Goal: Task Accomplishment & Management: Complete application form

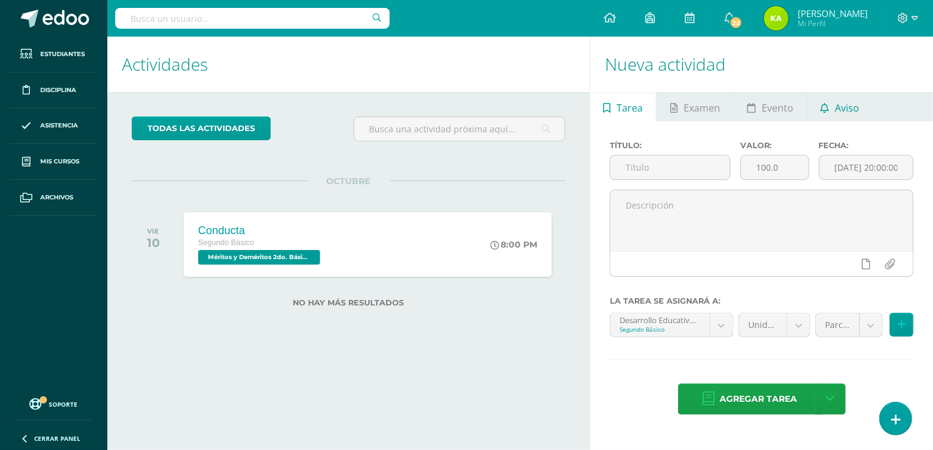
click at [844, 113] on span "Aviso" at bounding box center [846, 107] width 24 height 29
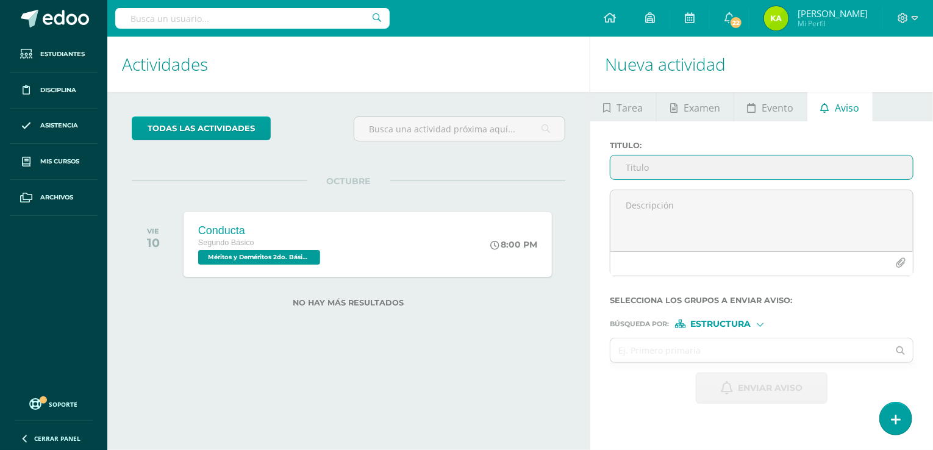
click at [652, 166] on input "Titulo :" at bounding box center [761, 167] width 302 height 24
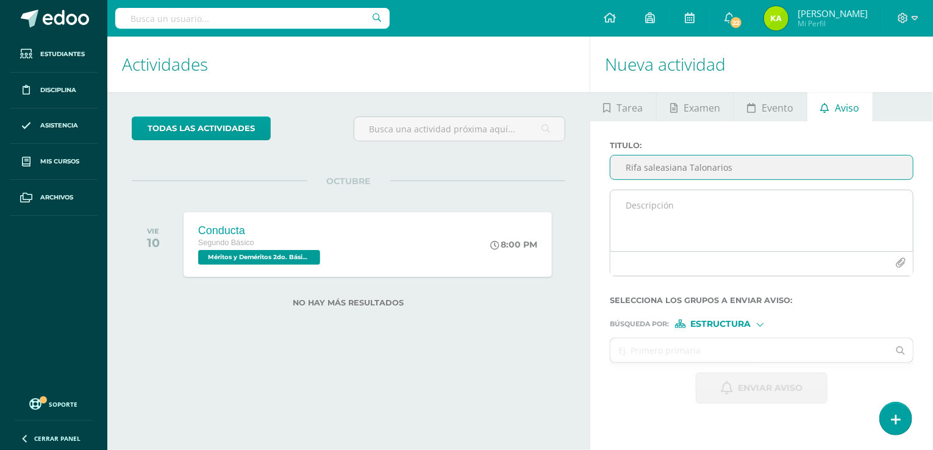
type input "Rifa saleasiana Talonarios"
click at [687, 213] on textarea at bounding box center [761, 220] width 302 height 61
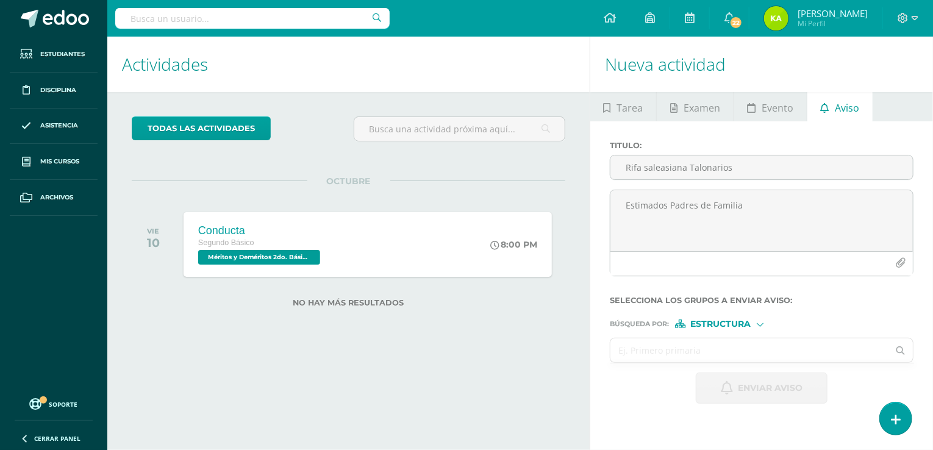
click at [664, 354] on input "text" at bounding box center [749, 350] width 278 height 24
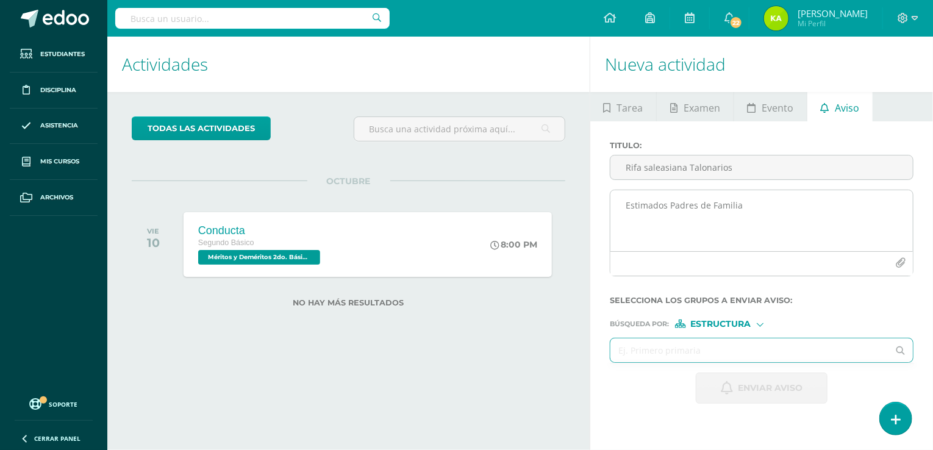
click at [664, 229] on textarea "Estimados Padres de Familia" at bounding box center [761, 220] width 302 height 61
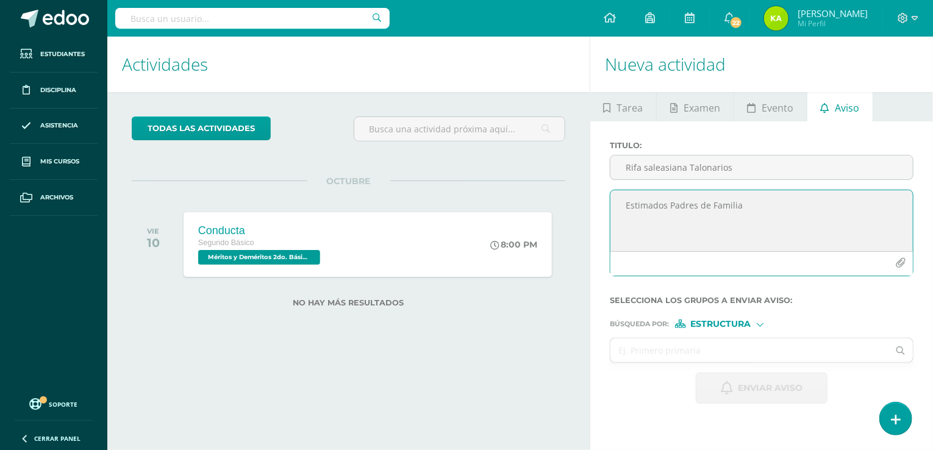
click at [774, 208] on textarea "Estimados Padres de Familia" at bounding box center [761, 220] width 302 height 61
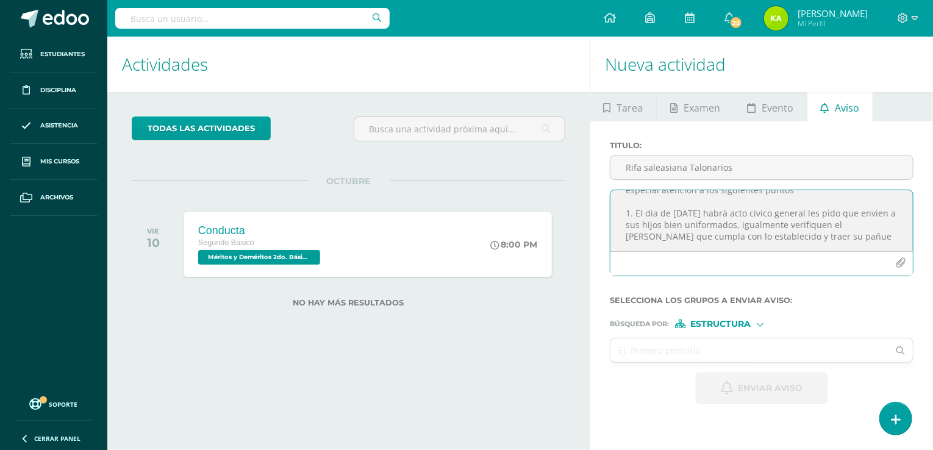
scroll to position [54, 0]
drag, startPoint x: 638, startPoint y: 227, endPoint x: 633, endPoint y: 194, distance: 33.2
click at [633, 194] on textarea "Estimados Padres de Familia Es un gusto saludarles, les agradezco su apoyo diar…" at bounding box center [761, 220] width 302 height 61
click at [737, 237] on textarea "Estimados Padres de Familia Es un gusto saludarles, les agradezco su apoyo diar…" at bounding box center [761, 220] width 302 height 61
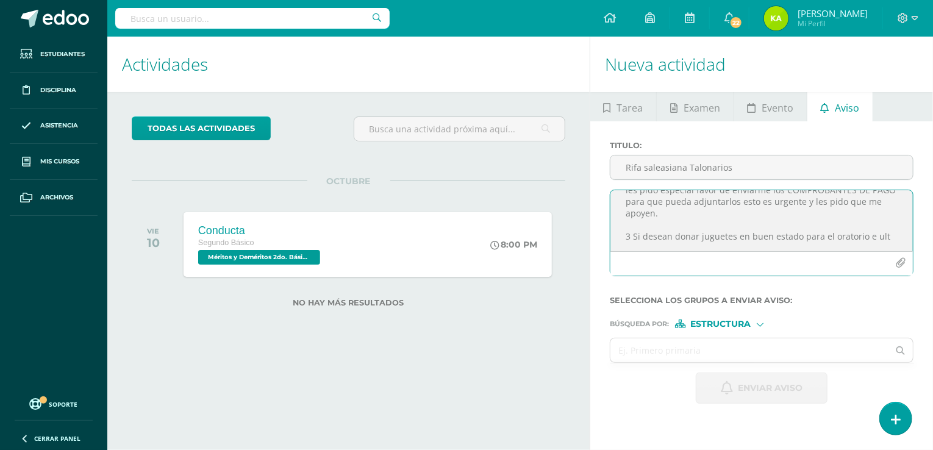
scroll to position [147, 0]
click at [772, 244] on textarea "Estimados Padres de Familia Es un gusto saludarles, les agradezco su apoyo diar…" at bounding box center [761, 220] width 302 height 61
click at [883, 232] on textarea "Estimados Padres de Familia Es un gusto saludarles, les agradezco su apoyo diar…" at bounding box center [761, 220] width 302 height 61
click at [845, 250] on textarea "Estimados Padres de Familia Es un gusto saludarles, les agradezco su apoyo diar…" at bounding box center [761, 220] width 302 height 61
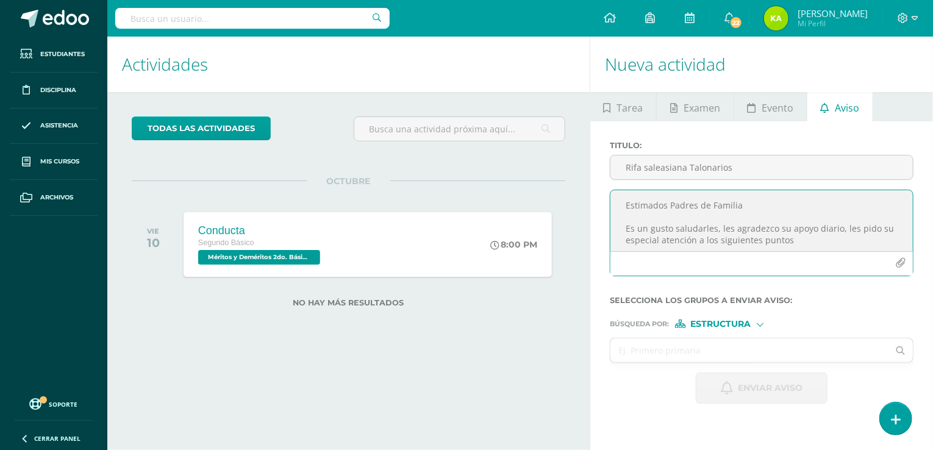
type textarea "Estimados Padres de Familia Es un gusto saludarles, les agradezco su apoyo diar…"
click at [766, 172] on input "Rifa saleasiana Talonarios" at bounding box center [761, 167] width 302 height 24
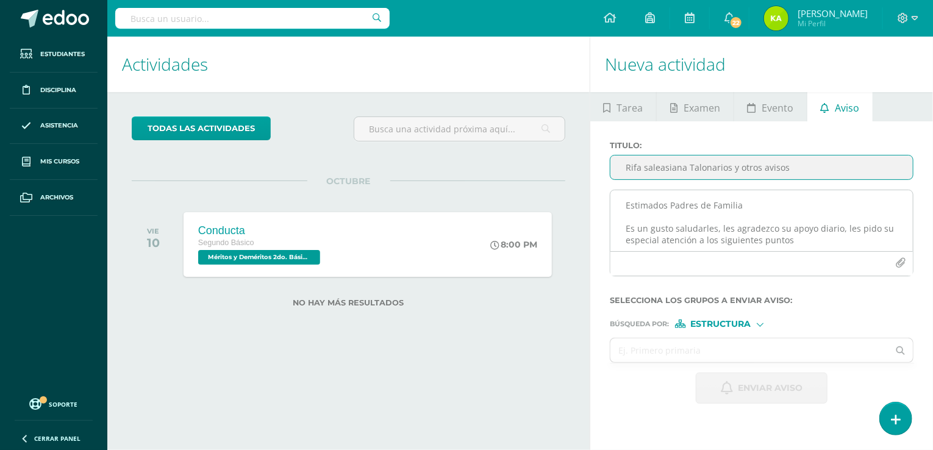
type input "Rifa saleasiana Talonarios y otros avisos"
click at [772, 215] on textarea "Estimados Padres de Familia Es un gusto saludarles, les agradezco su apoyo diar…" at bounding box center [761, 220] width 302 height 61
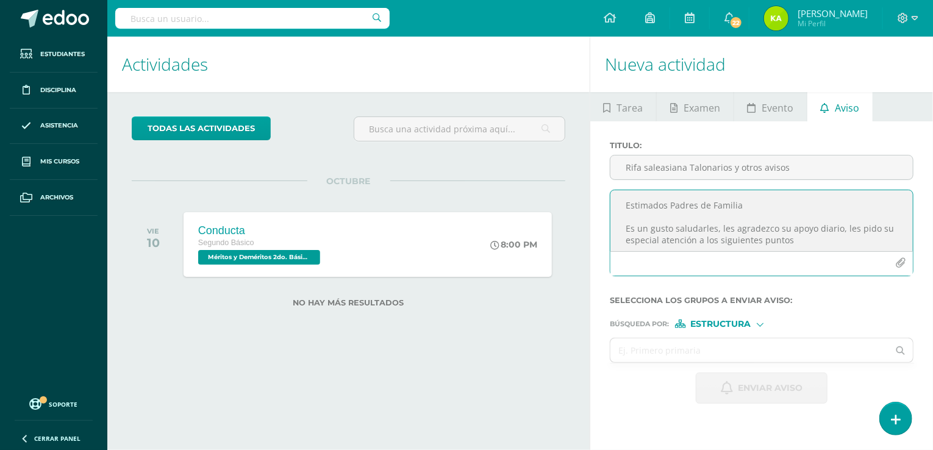
click at [772, 215] on textarea "Estimados Padres de Familia Es un gusto saludarles, les agradezco su apoyo diar…" at bounding box center [761, 220] width 302 height 61
click at [853, 227] on textarea "Estimados Padres de Familia Les saluda [PERSON_NAME] maestra guía de II Básico …" at bounding box center [761, 220] width 302 height 61
click at [810, 211] on textarea "Estimados Padres de Familia Les saluda [PERSON_NAME] maestra guía de II Básico …" at bounding box center [761, 220] width 302 height 61
click at [813, 208] on textarea "Estimados Padres de Familia Les saluda [PERSON_NAME] maestra guía de II Básico …" at bounding box center [761, 220] width 302 height 61
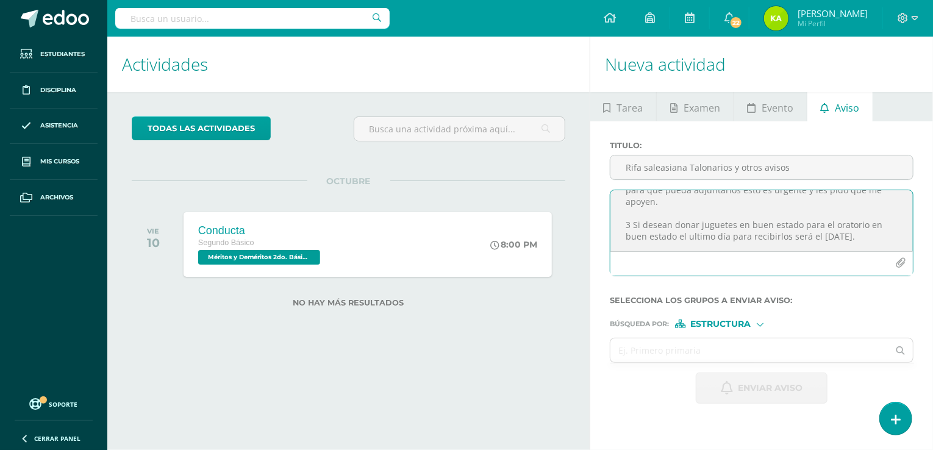
scroll to position [191, 0]
click at [700, 240] on textarea "Estimados Padres de Familia Les saluda [PERSON_NAME] maestra guía de II Básico …" at bounding box center [761, 220] width 302 height 61
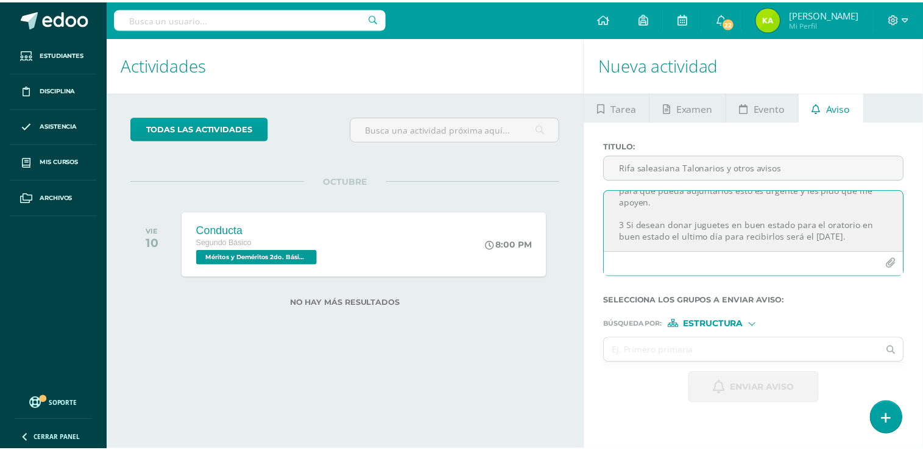
scroll to position [206, 0]
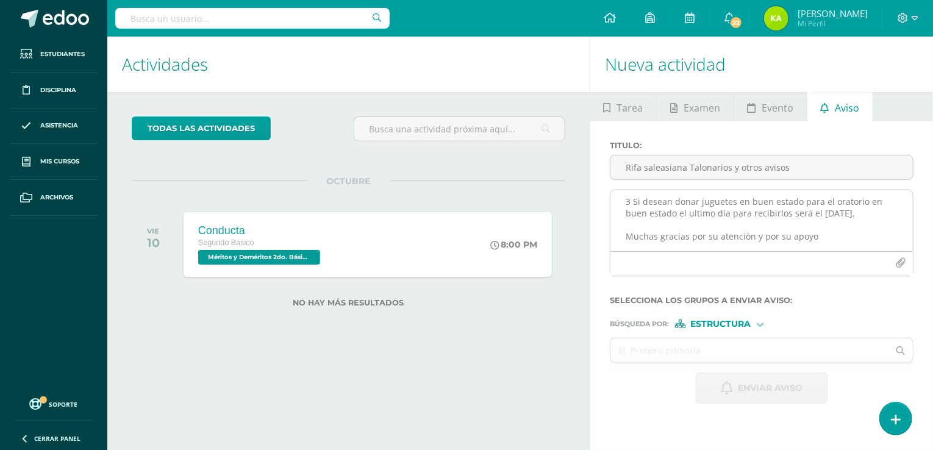
drag, startPoint x: 741, startPoint y: 252, endPoint x: 748, endPoint y: 244, distance: 9.9
click at [748, 244] on textarea "Estimados Padres de Familia Les saluda [PERSON_NAME] maestra guía de II Básico …" at bounding box center [761, 220] width 302 height 61
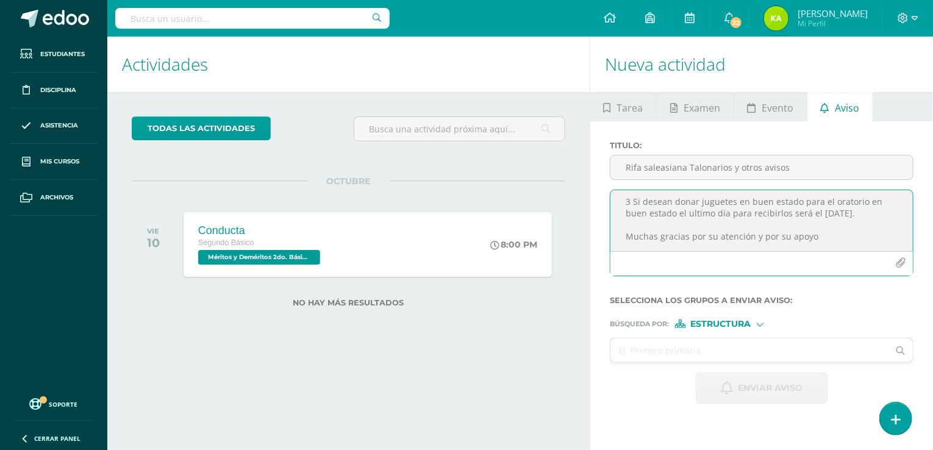
click at [839, 249] on textarea "Estimados Padres de Familia Les saluda [PERSON_NAME] maestra guía de II Básico …" at bounding box center [761, 220] width 302 height 61
type textarea "Estimados Padres de Familia Les saluda [PERSON_NAME] maestra guía de II Básico …"
click at [759, 333] on form "Titulo : Rifa saleasiana Talonarios y otros avisos Estimados Padres de Familia …" at bounding box center [761, 272] width 304 height 263
click at [758, 322] on div "Estructura" at bounding box center [720, 323] width 91 height 9
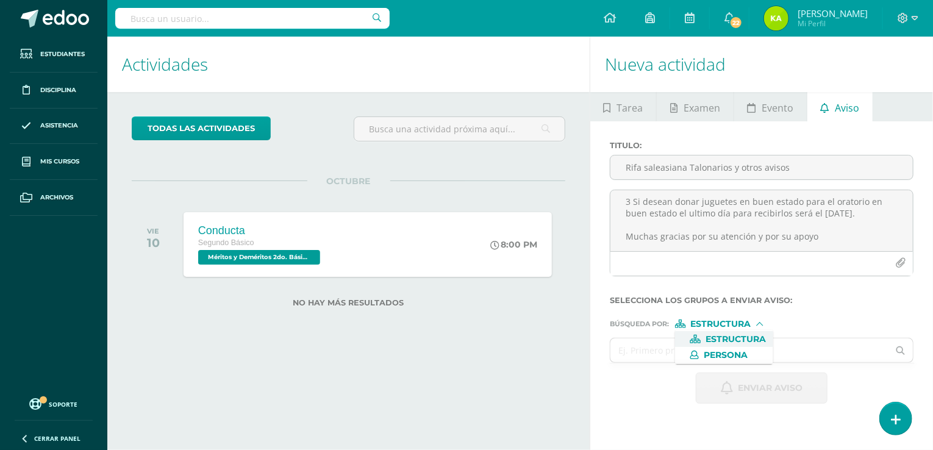
click at [733, 343] on span "Estructura" at bounding box center [735, 339] width 60 height 7
click at [709, 349] on input "text" at bounding box center [749, 350] width 278 height 24
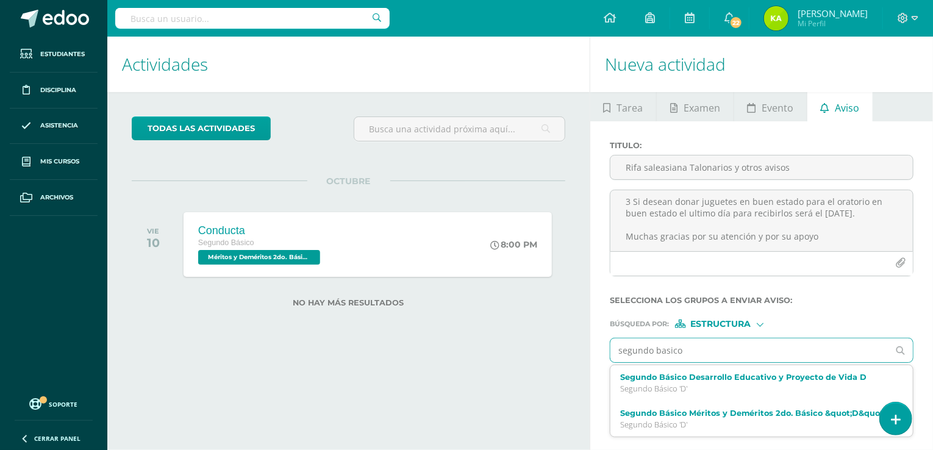
type input "segundo basico"
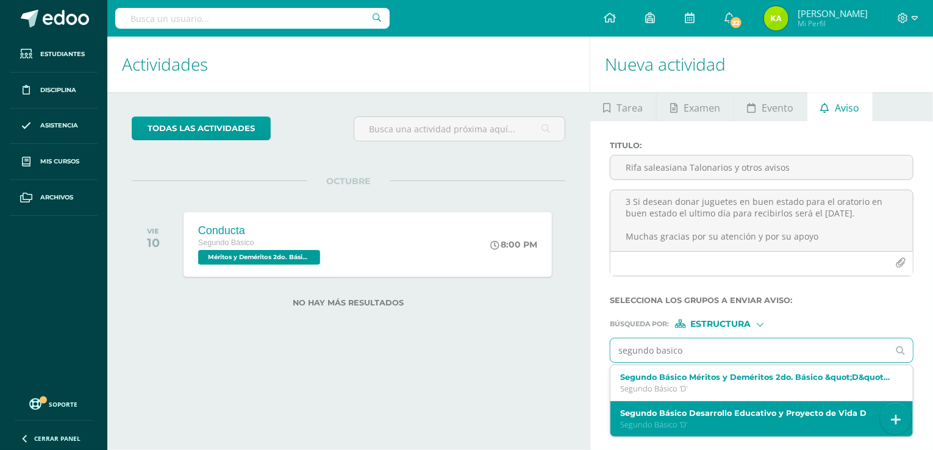
click at [702, 413] on label "Segundo Básico Desarrollo Educativo y Proyecto de Vida D" at bounding box center [755, 412] width 271 height 9
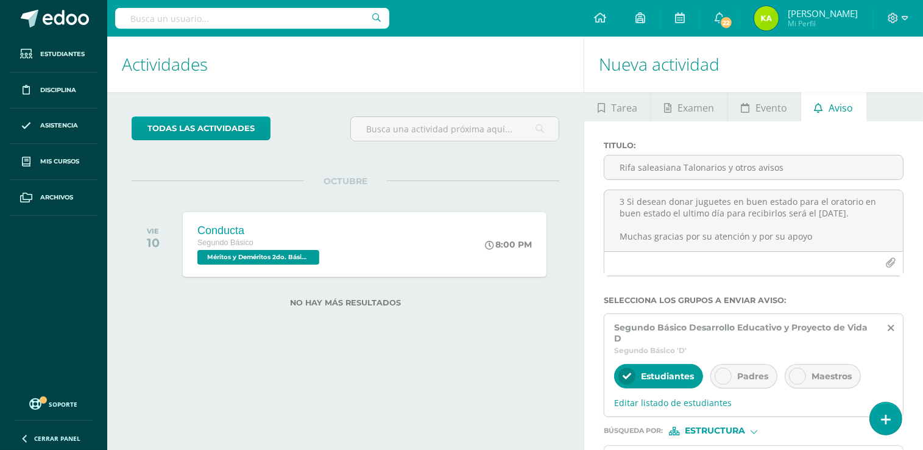
click at [722, 376] on icon at bounding box center [723, 376] width 9 height 9
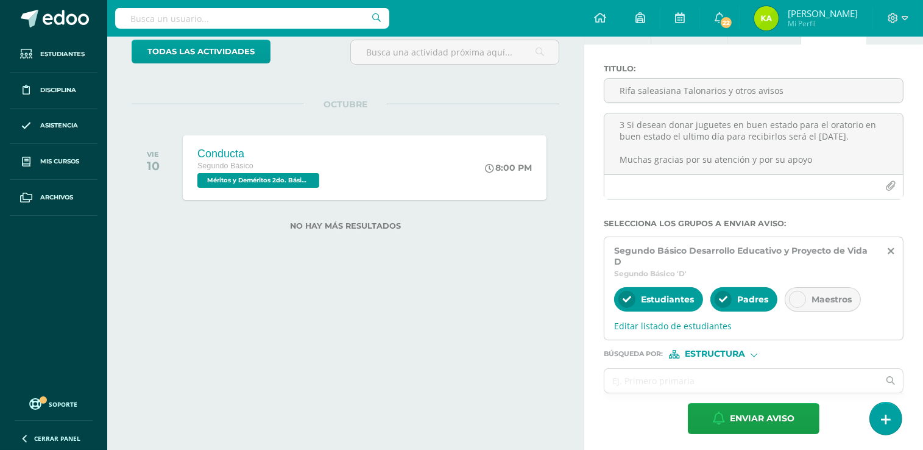
scroll to position [78, 0]
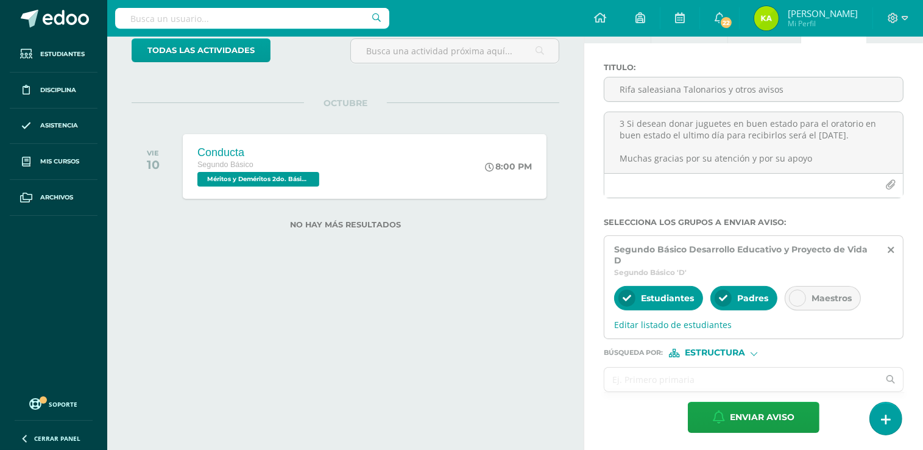
click at [685, 376] on input "text" at bounding box center [742, 380] width 274 height 24
type input "d"
type input "m"
click at [742, 352] on span "Estructura" at bounding box center [715, 352] width 60 height 7
click at [729, 382] on span "Persona" at bounding box center [720, 383] width 44 height 7
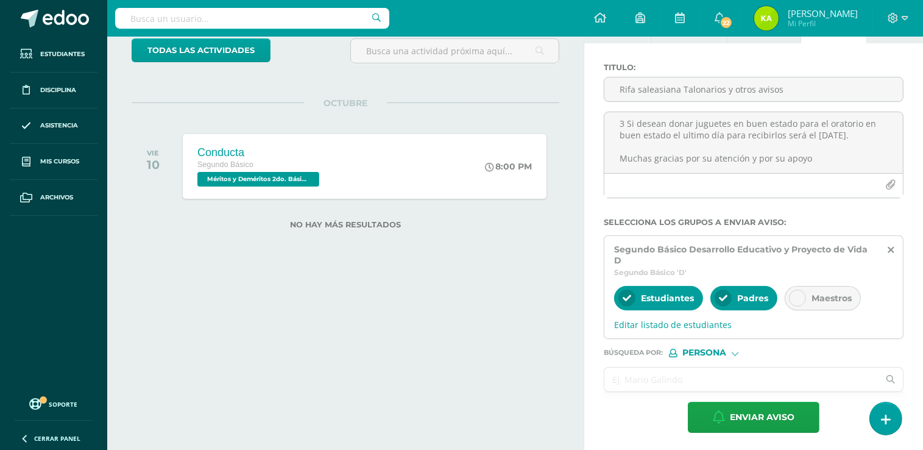
click at [698, 388] on input "text" at bounding box center [742, 380] width 274 height 24
type input "[PERSON_NAME]"
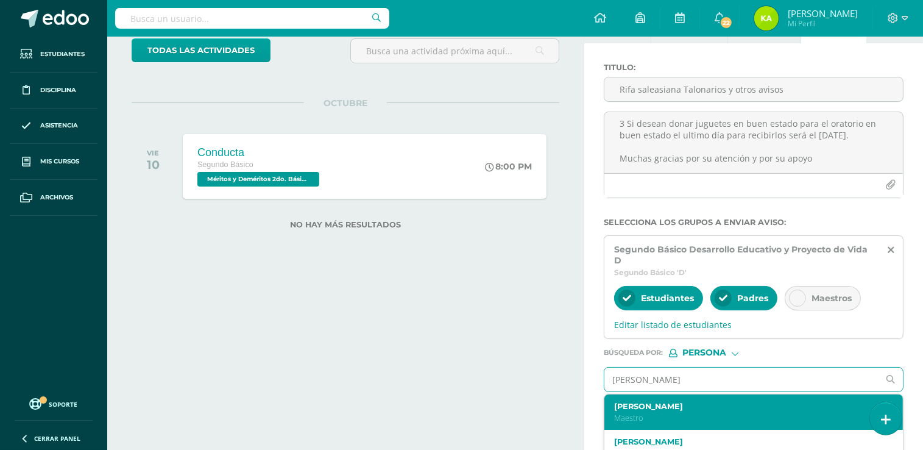
click at [696, 410] on div "[PERSON_NAME] Maestro" at bounding box center [747, 412] width 267 height 21
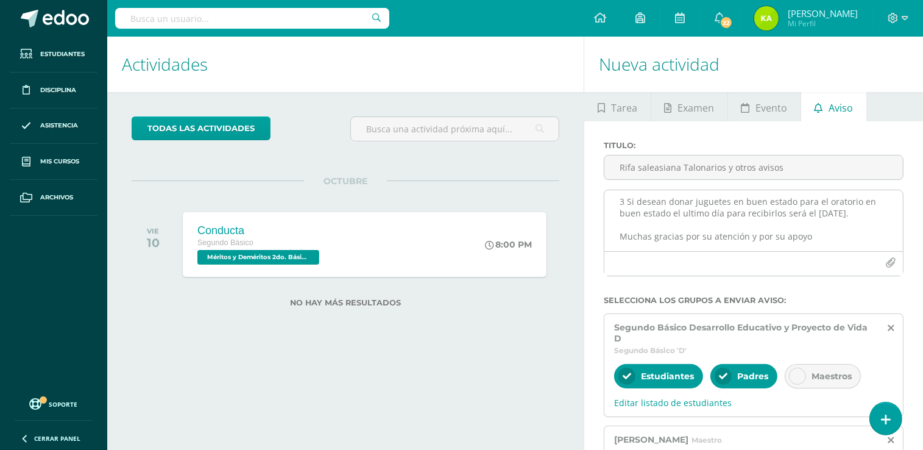
scroll to position [145, 0]
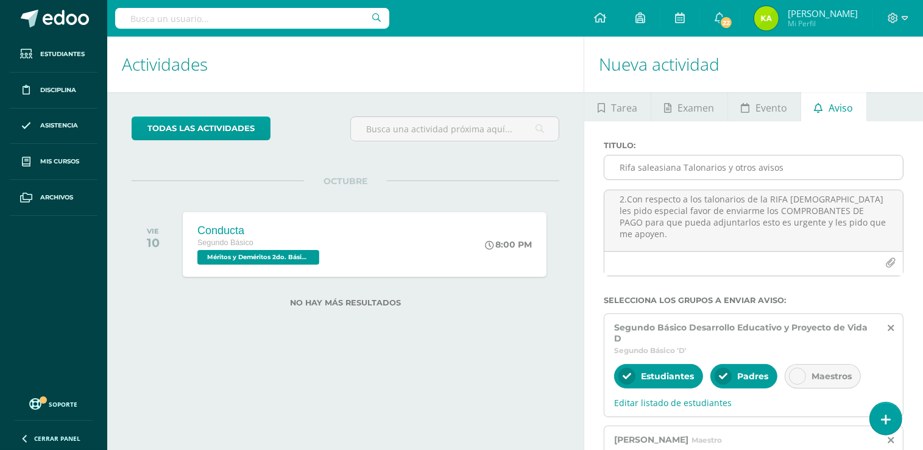
click at [808, 168] on input "Rifa saleasiana Talonarios y otros avisos" at bounding box center [754, 167] width 299 height 24
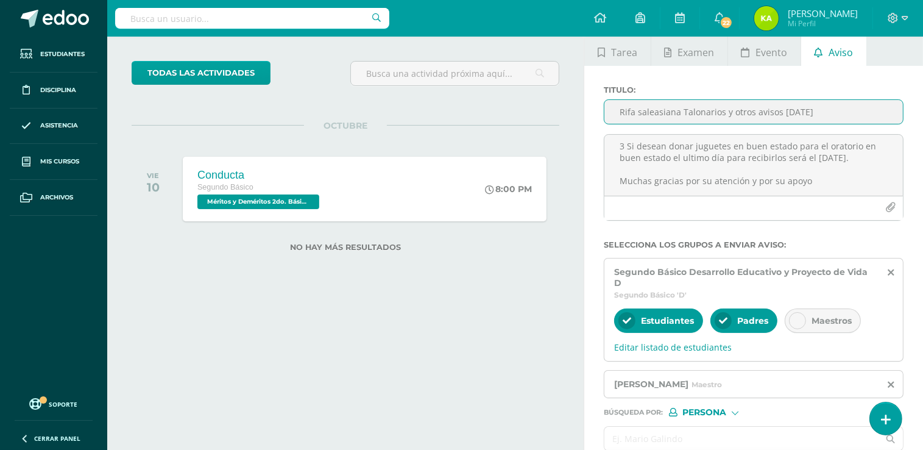
scroll to position [115, 0]
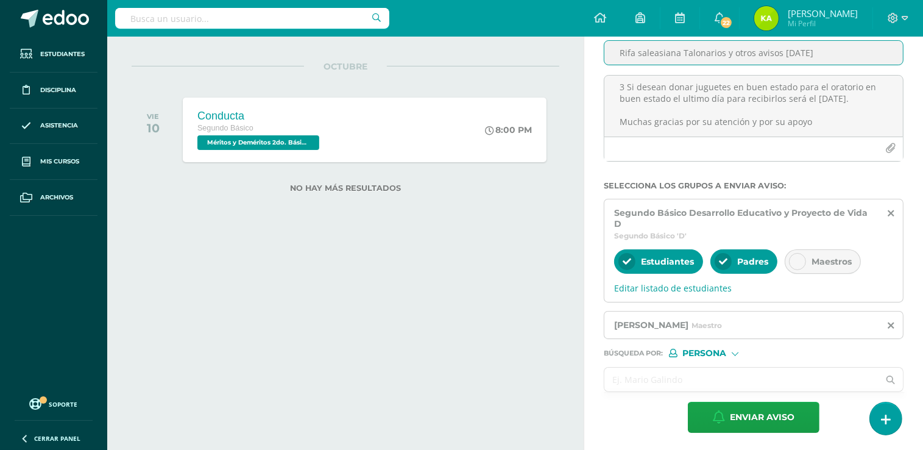
type input "Rifa saleasiana Talonarios y otros avisos [DATE]"
click at [716, 376] on input "text" at bounding box center [742, 380] width 274 height 24
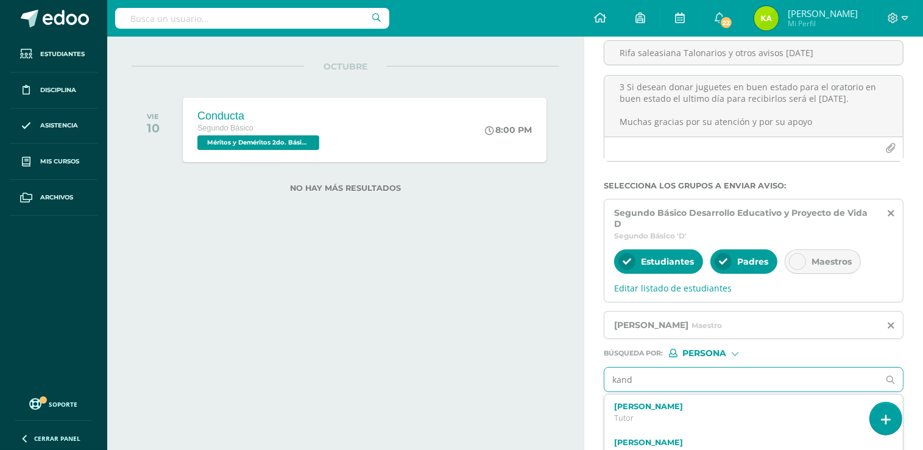
type input "[PERSON_NAME]"
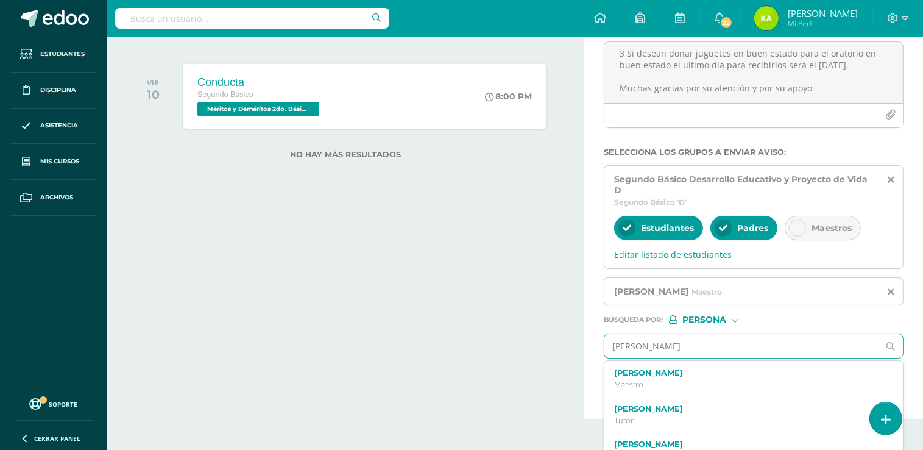
scroll to position [166, 0]
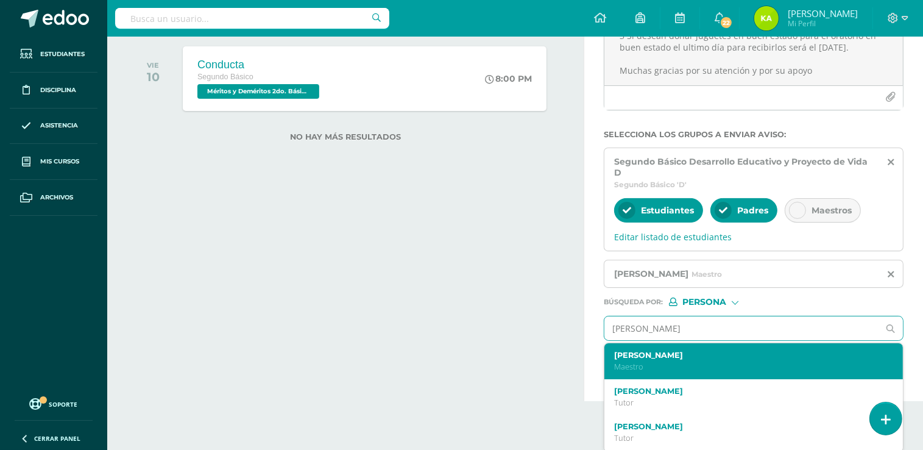
click at [697, 364] on p "Maestro" at bounding box center [747, 366] width 267 height 10
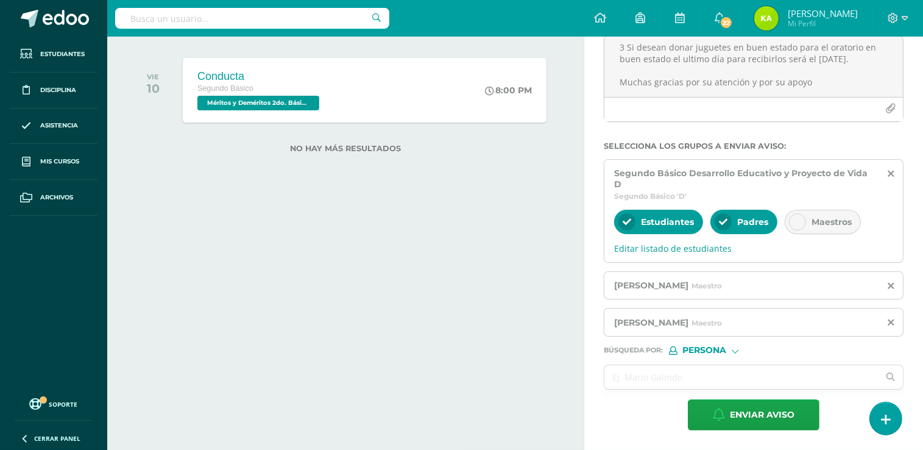
scroll to position [151, 0]
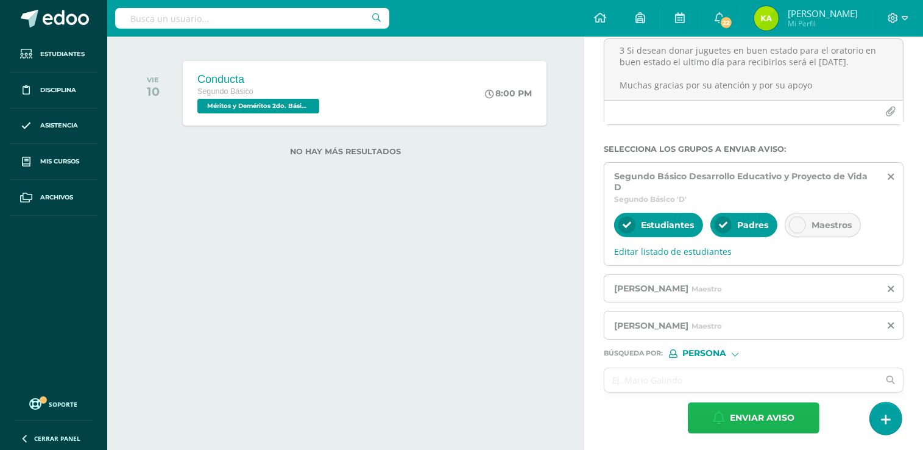
click at [754, 413] on span "Enviar aviso" at bounding box center [762, 418] width 65 height 30
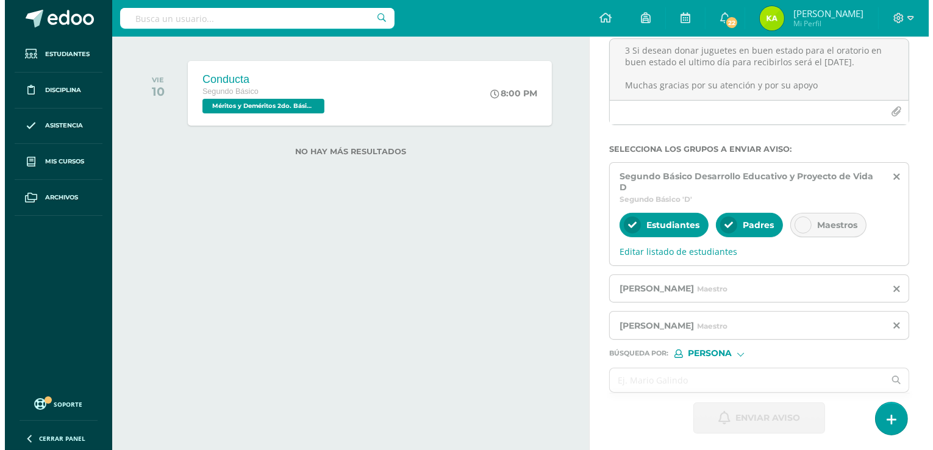
scroll to position [0, 0]
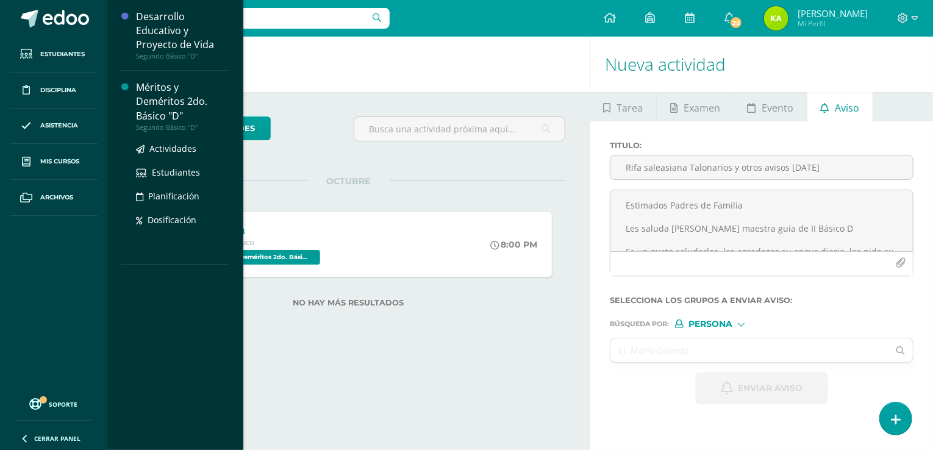
click at [177, 123] on div "Segundo Básico "D"" at bounding box center [182, 127] width 93 height 9
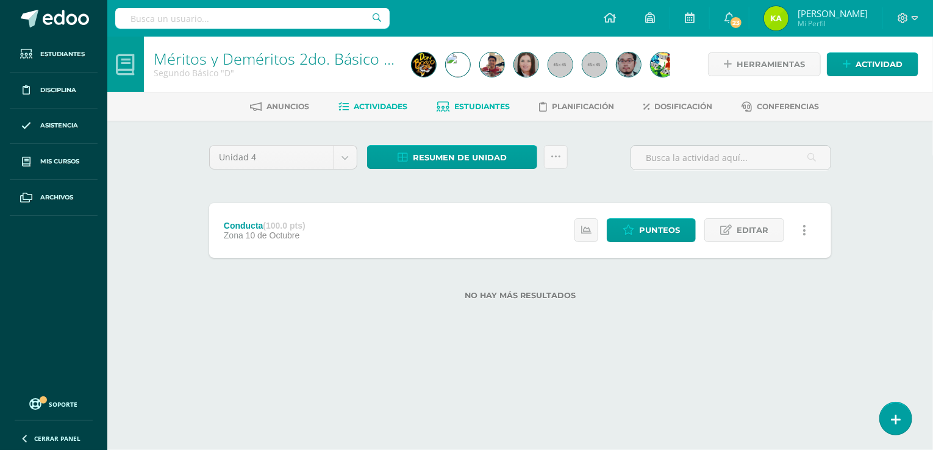
click at [477, 105] on span "Estudiantes" at bounding box center [482, 106] width 55 height 9
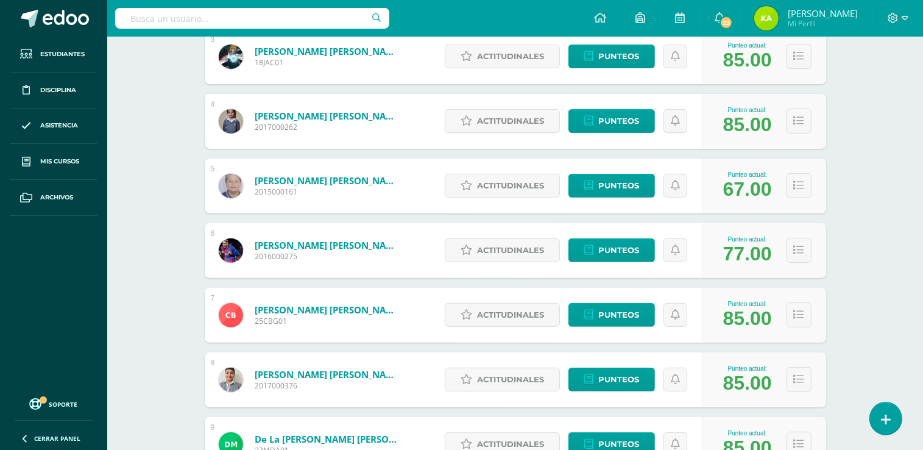
scroll to position [366, 0]
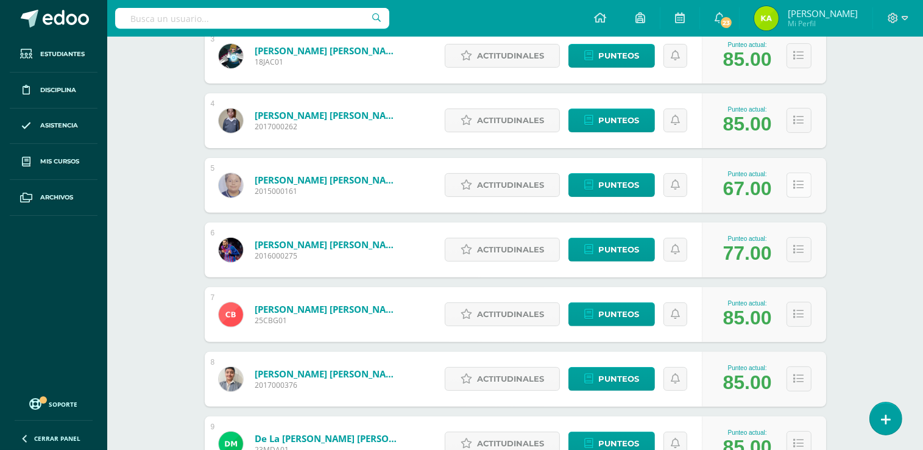
click at [801, 185] on icon at bounding box center [799, 185] width 10 height 10
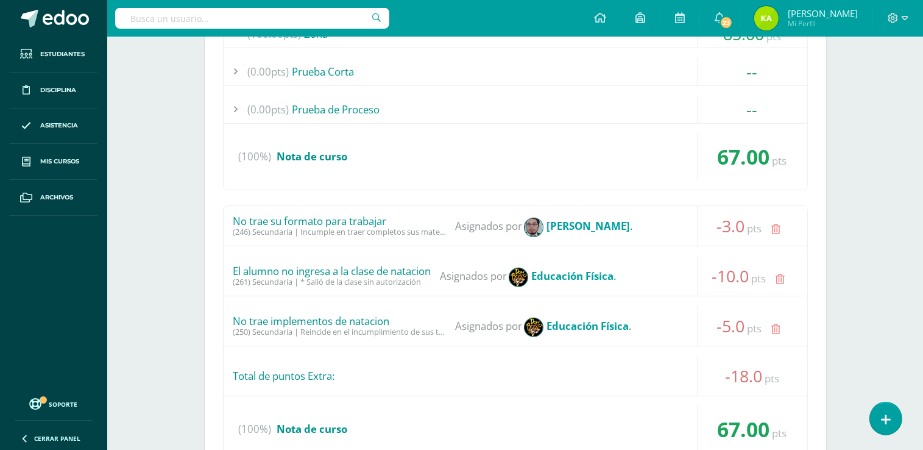
scroll to position [670, 0]
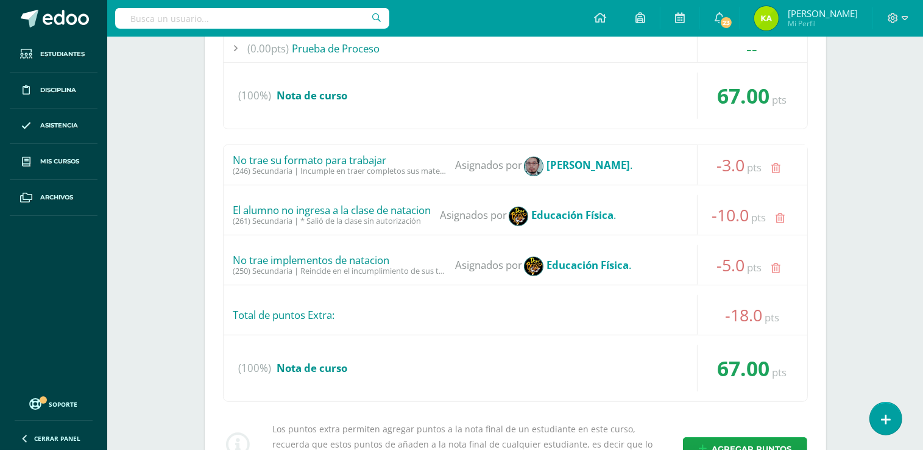
click at [753, 324] on div "-18.0 pts" at bounding box center [752, 315] width 110 height 40
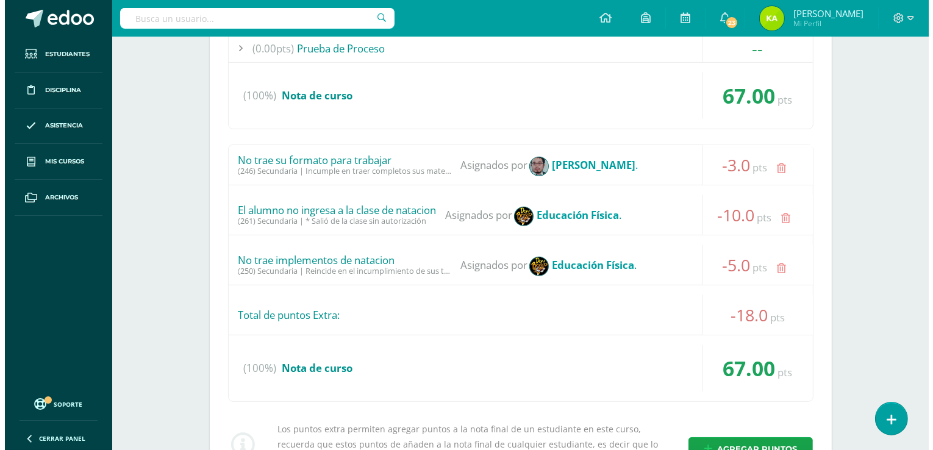
scroll to position [792, 0]
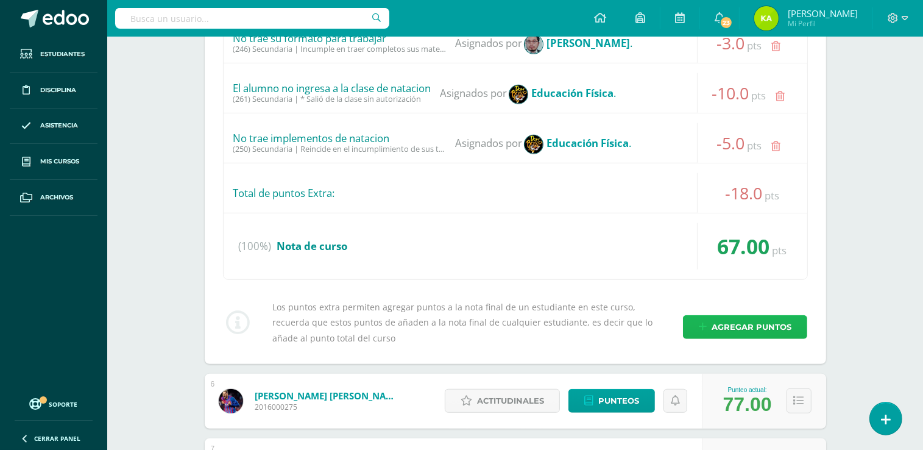
click at [747, 325] on span "Agregar puntos" at bounding box center [752, 327] width 80 height 23
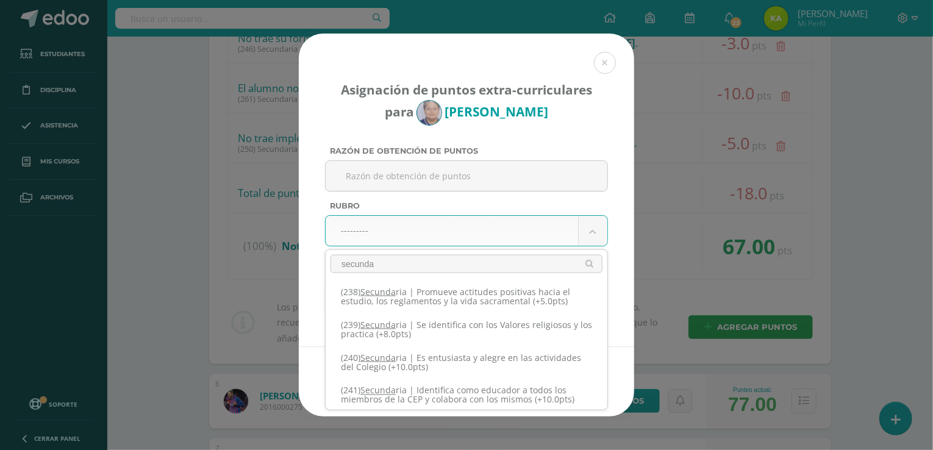
scroll to position [609, 0]
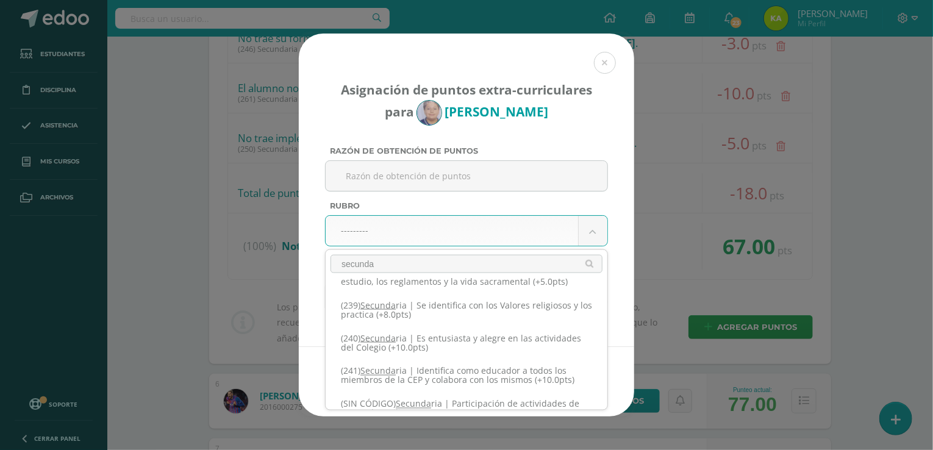
type input "secunda"
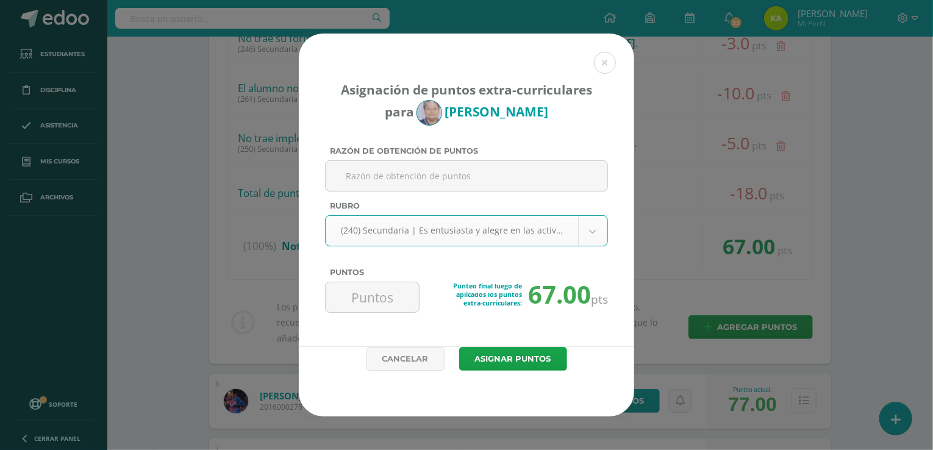
select select "271"
click at [402, 296] on input "10" at bounding box center [371, 297] width 83 height 30
type input "1"
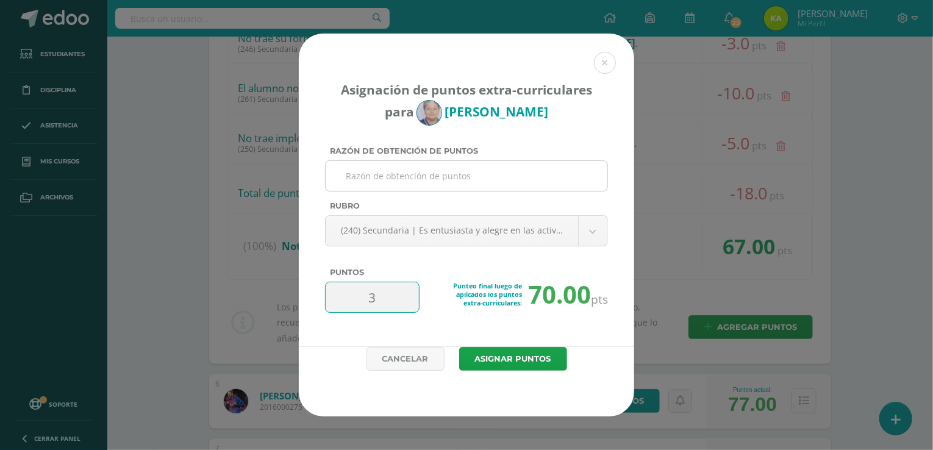
type input "3"
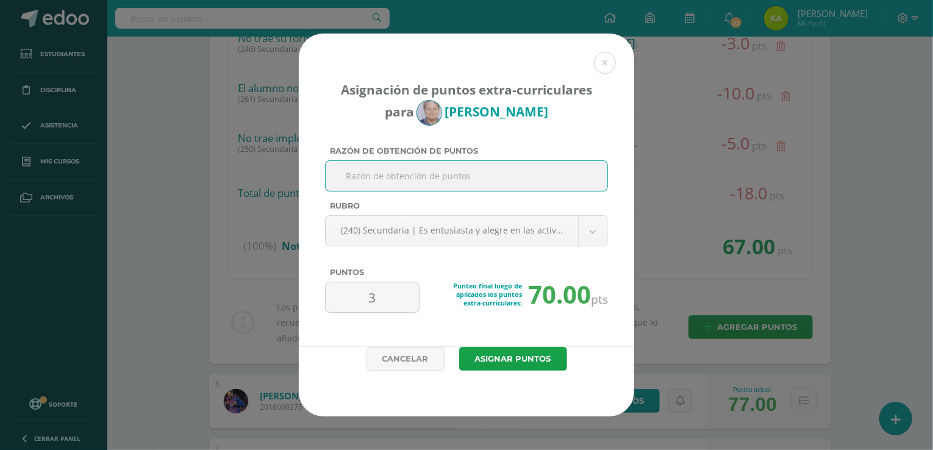
click at [383, 167] on input "Razón de obtención de puntos" at bounding box center [466, 176] width 272 height 30
type input "Colabora con entusiasmo y aporta en decoración"
click at [514, 352] on button "Asignar puntos" at bounding box center [513, 359] width 108 height 24
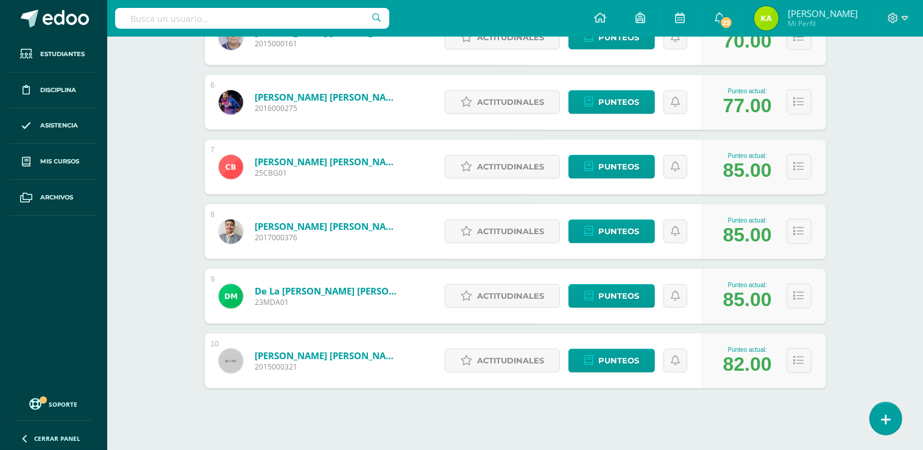
scroll to position [528, 0]
